Goal: Information Seeking & Learning: Learn about a topic

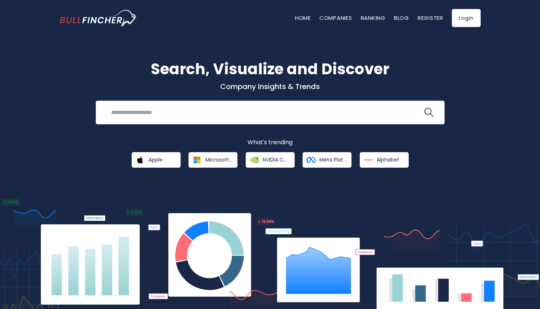
click at [161, 111] on input "search" at bounding box center [265, 112] width 316 height 13
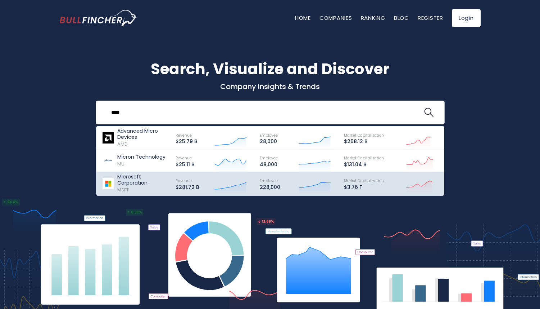
type input "****"
click at [139, 175] on p "Microsoft Corporation" at bounding box center [143, 180] width 52 height 12
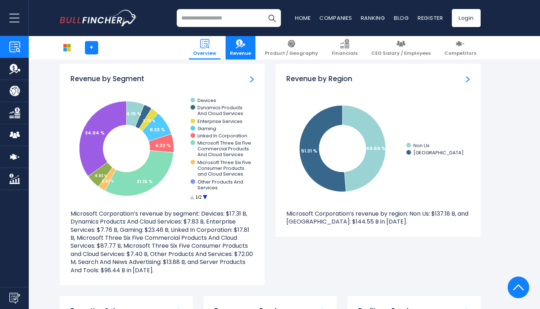
scroll to position [661, 0]
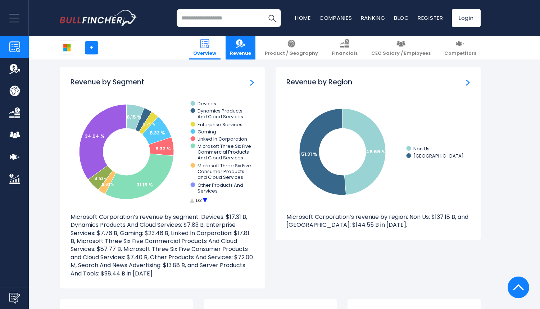
click at [245, 41] on img at bounding box center [240, 43] width 9 height 9
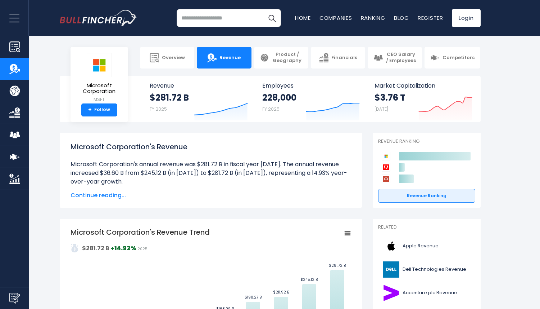
click at [105, 199] on span "Continue reading..." at bounding box center [211, 195] width 281 height 9
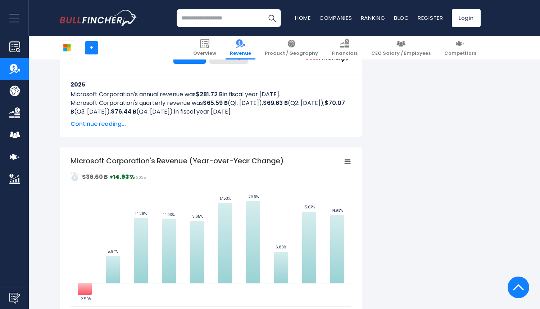
scroll to position [501, 0]
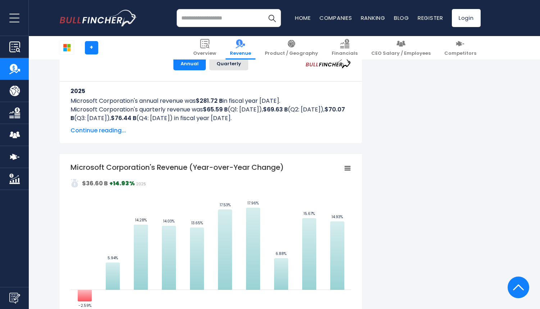
click at [106, 127] on span "Continue reading..." at bounding box center [211, 130] width 281 height 9
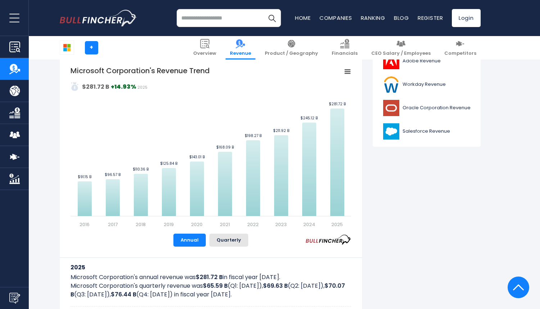
scroll to position [0, 0]
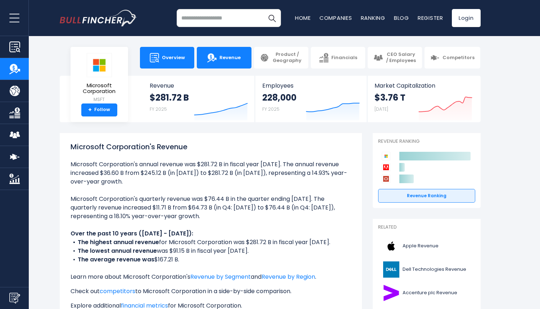
click at [175, 57] on span "Overview" at bounding box center [173, 58] width 23 height 6
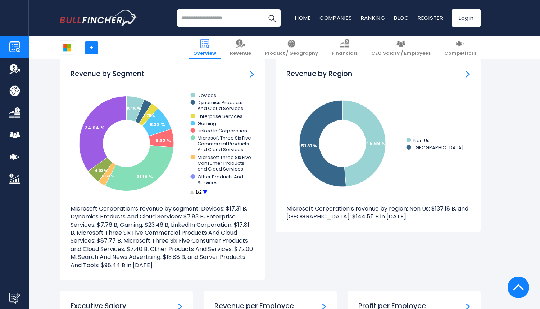
scroll to position [666, 0]
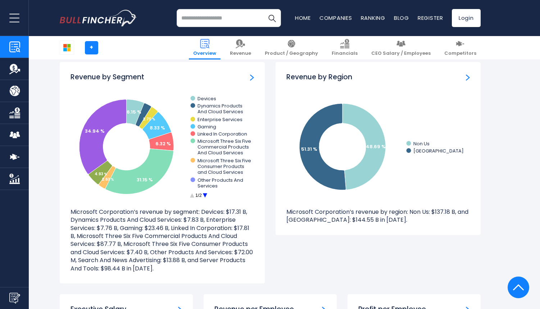
click at [117, 76] on h3 "Revenue by Segment" at bounding box center [108, 77] width 74 height 9
click at [252, 76] on img "Revenue by Segment" at bounding box center [252, 77] width 4 height 6
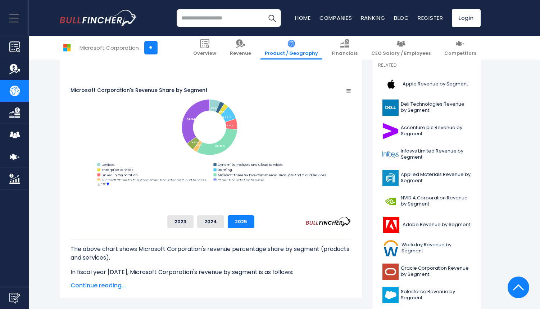
scroll to position [205, 0]
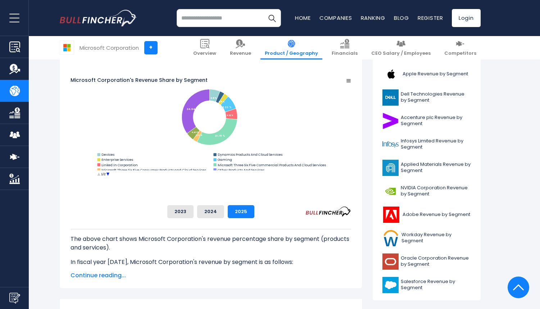
click at [112, 178] on circle "Microsoft Corporation's Revenue Share by Segment" at bounding box center [108, 174] width 8 height 8
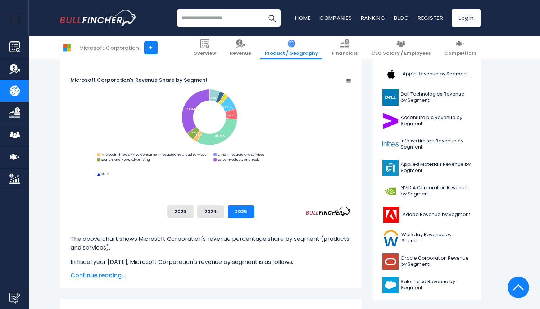
click at [103, 178] on circle "Microsoft Corporation's Revenue Share by Segment" at bounding box center [99, 174] width 8 height 8
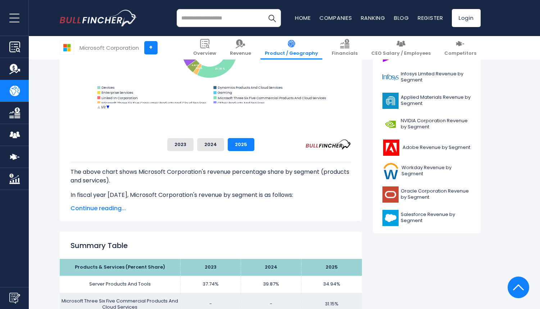
scroll to position [276, 0]
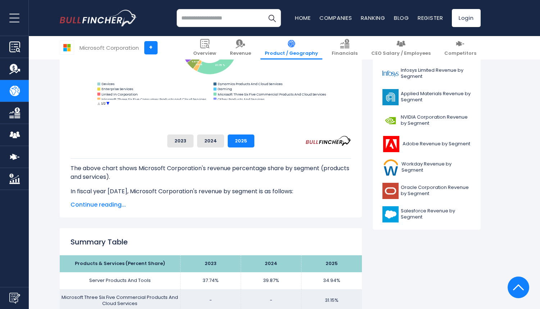
click at [107, 202] on span "Continue reading..." at bounding box center [211, 204] width 281 height 9
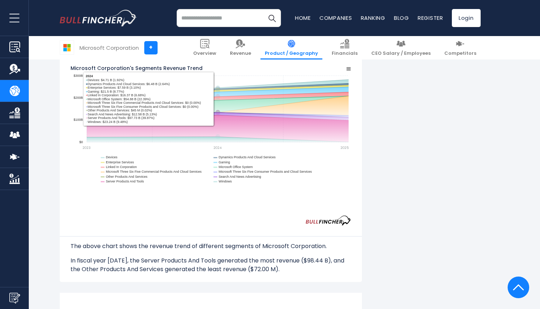
scroll to position [962, 0]
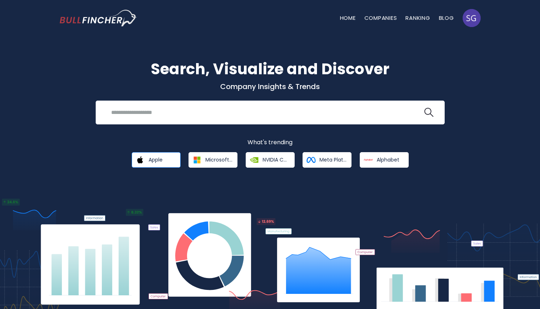
click at [165, 158] on link "Apple" at bounding box center [156, 159] width 49 height 15
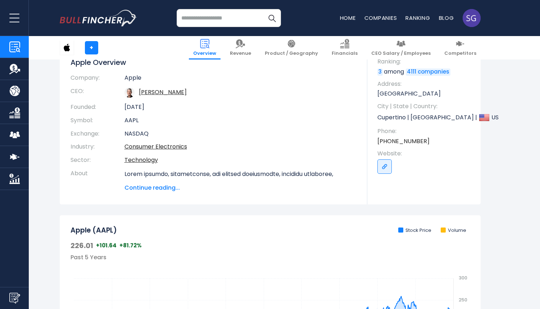
scroll to position [185, 0]
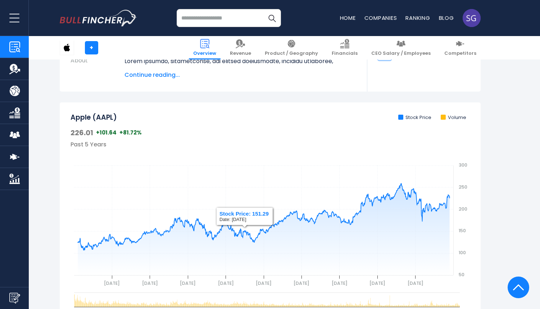
click at [162, 75] on span "Continue reading..." at bounding box center [241, 75] width 232 height 9
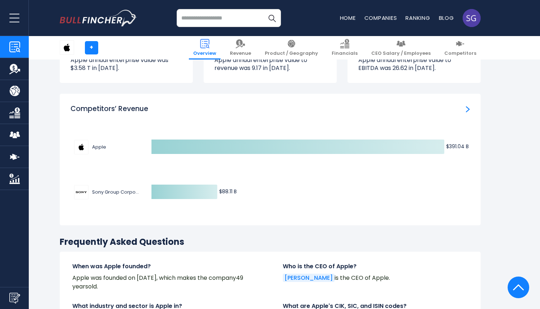
scroll to position [2401, 0]
click at [217, 20] on input "search" at bounding box center [229, 18] width 104 height 18
type input "*"
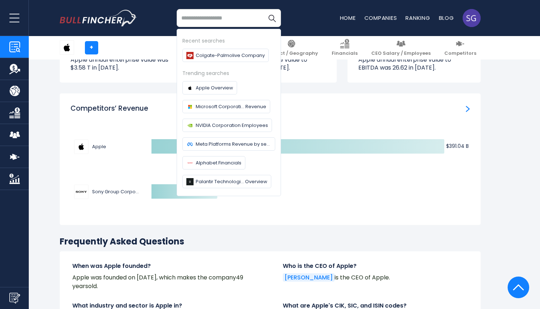
click at [232, 209] on div "Competitors’ Revenue Created with Highcharts 12.1.2 $391.04 B ​ $391.04 B $88.1…" at bounding box center [270, 164] width 432 height 142
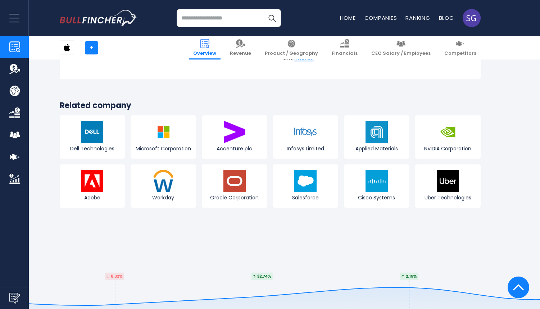
scroll to position [2859, 0]
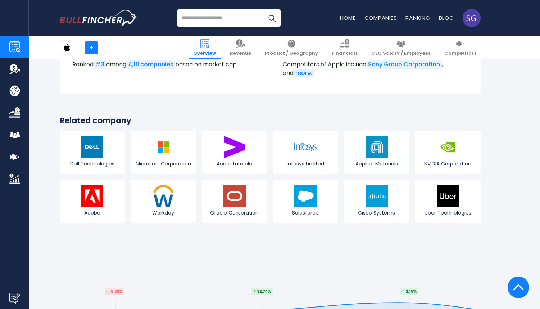
click at [87, 19] on img "Go to homepage" at bounding box center [98, 18] width 77 height 17
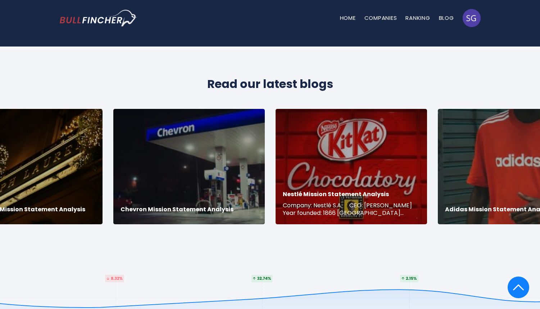
scroll to position [1335, 0]
